Goal: Navigation & Orientation: Find specific page/section

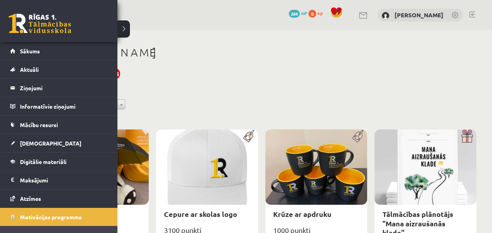
scroll to position [509, 0]
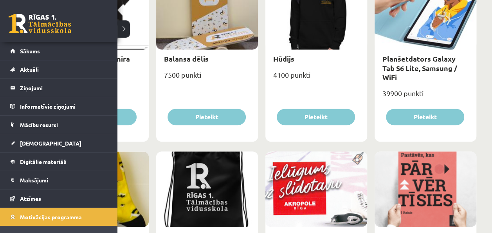
click at [39, 124] on span "Mācību resursi" at bounding box center [39, 124] width 38 height 7
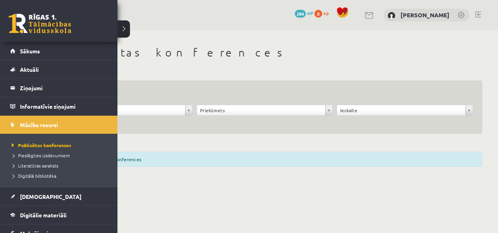
click at [31, 196] on span "[DEMOGRAPHIC_DATA]" at bounding box center [50, 196] width 61 height 7
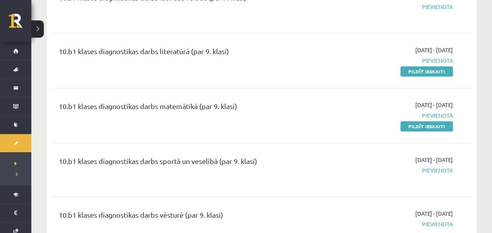
scroll to position [229, 0]
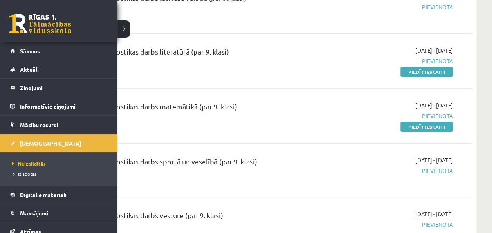
click at [32, 122] on span "Mācību resursi" at bounding box center [39, 124] width 38 height 7
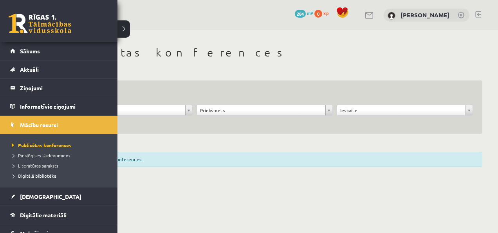
click at [31, 157] on link "Pieslēgties Uzdevumiem" at bounding box center [60, 155] width 100 height 7
click at [43, 193] on link "[DEMOGRAPHIC_DATA]" at bounding box center [58, 196] width 97 height 18
